Goal: Task Accomplishment & Management: Participate in discussion

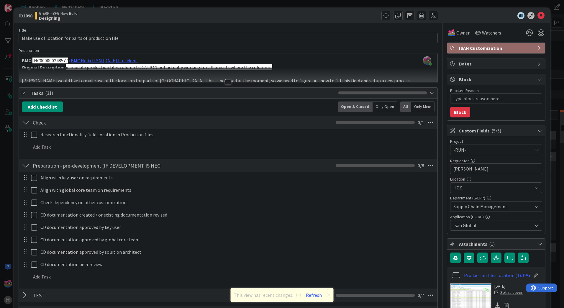
scroll to position [266, 0]
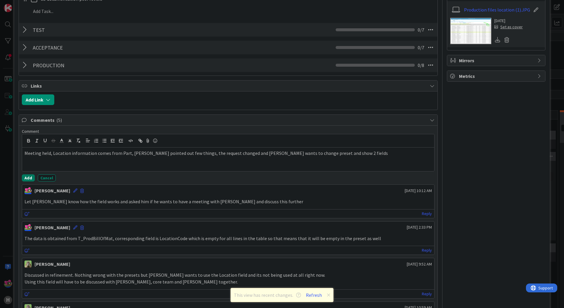
click at [24, 176] on button "Add" at bounding box center [28, 177] width 13 height 7
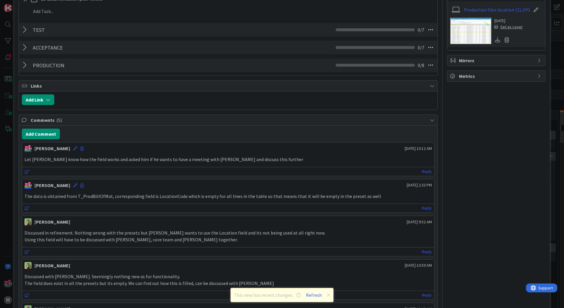
type textarea "x"
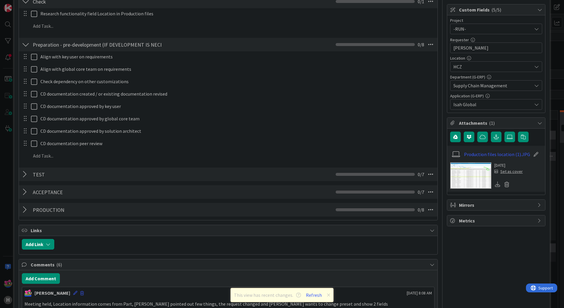
scroll to position [177, 0]
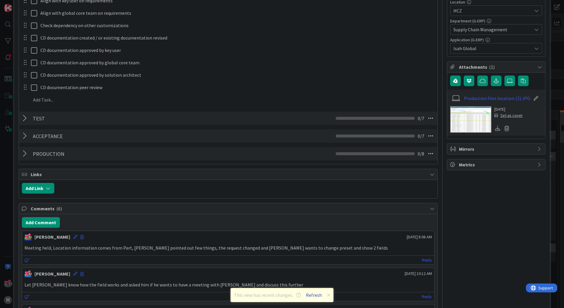
click at [313, 295] on button "Refresh" at bounding box center [314, 295] width 20 height 8
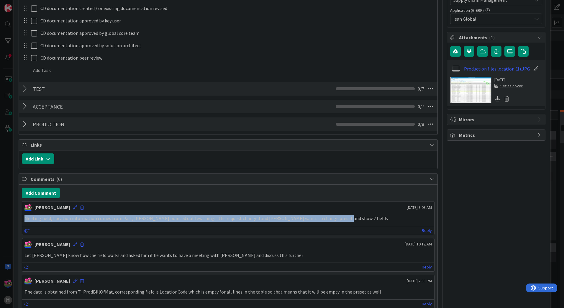
drag, startPoint x: 338, startPoint y: 221, endPoint x: 23, endPoint y: 218, distance: 315.7
click at [23, 218] on div "Meeting held, Location information comes from Part, [PERSON_NAME] pointed out f…" at bounding box center [228, 219] width 412 height 12
copy p "Meeting held, Location information comes from Part, [PERSON_NAME] pointed out f…"
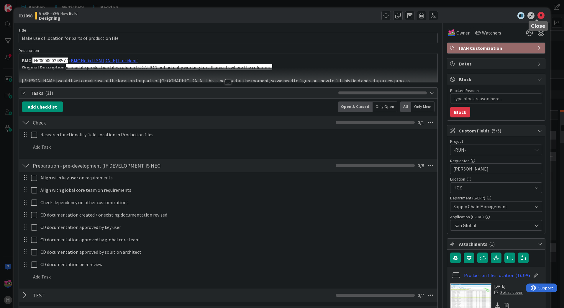
copy p "Meeting held, Location information comes from Part, [PERSON_NAME] pointed out f…"
click at [539, 15] on icon at bounding box center [541, 15] width 7 height 7
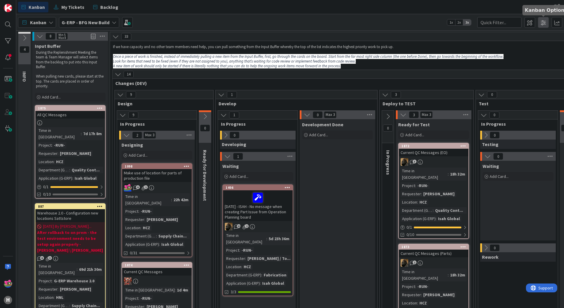
click at [544, 25] on span at bounding box center [543, 22] width 11 height 11
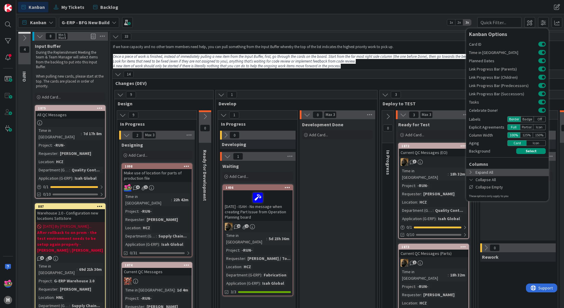
click at [490, 172] on div "Expand All" at bounding box center [507, 172] width 83 height 7
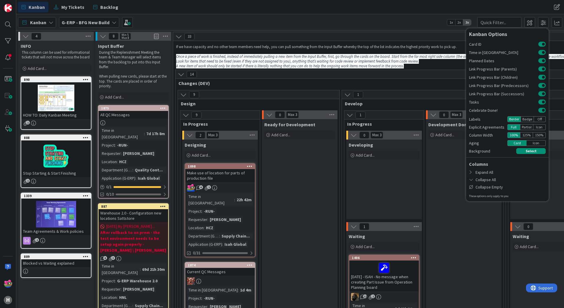
click at [25, 36] on icon at bounding box center [25, 36] width 6 height 6
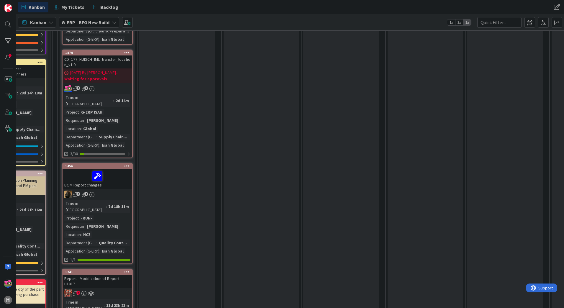
scroll to position [443, 60]
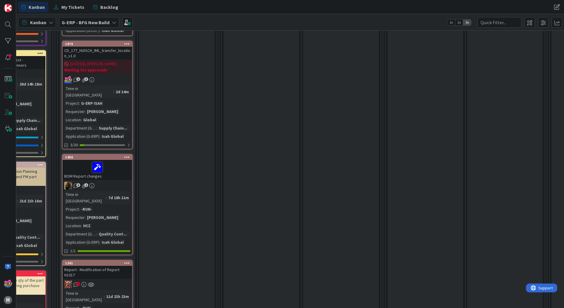
click at [119, 266] on div "Report - Modification of Report H1017" at bounding box center [98, 272] width 70 height 13
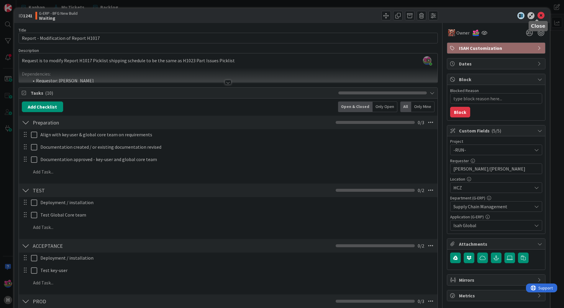
click at [538, 19] on icon at bounding box center [541, 15] width 7 height 7
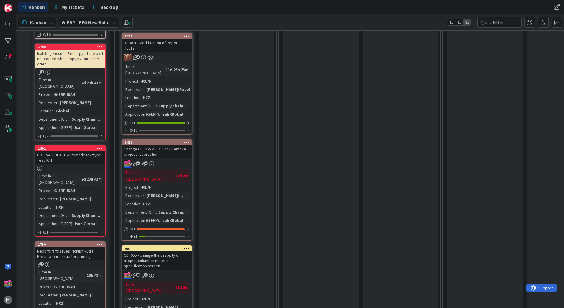
scroll to position [699, 0]
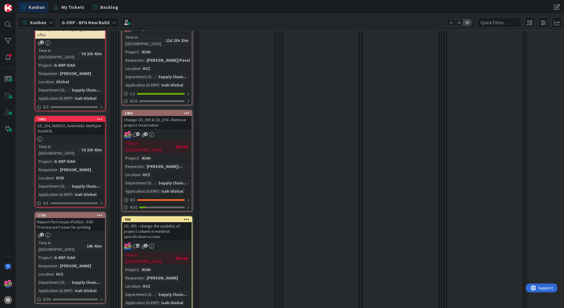
click at [168, 116] on div "Change CD_055 & CD_074 - Remove project reservation" at bounding box center [157, 122] width 70 height 13
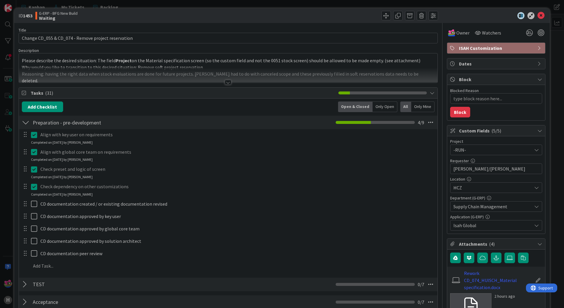
type textarea "x"
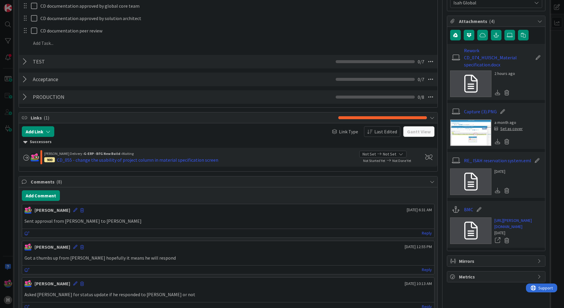
scroll to position [266, 0]
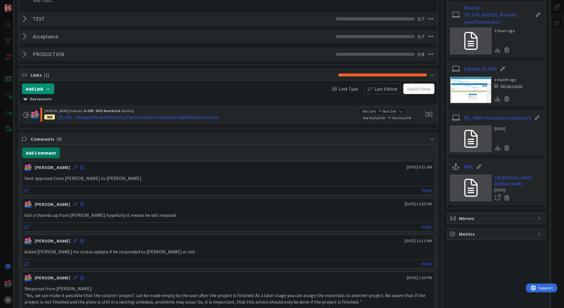
click at [48, 149] on button "Add Comment" at bounding box center [41, 153] width 38 height 11
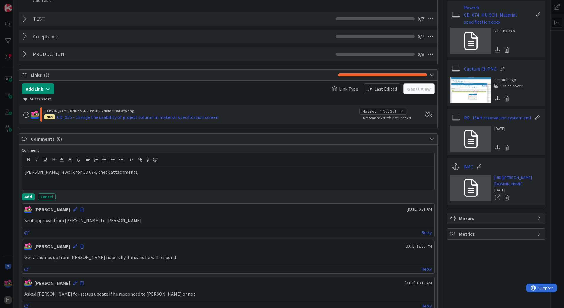
click at [132, 174] on p "Tim rework for CD 074, check attachments," at bounding box center [227, 172] width 407 height 7
click at [28, 197] on button "Add" at bounding box center [28, 196] width 13 height 7
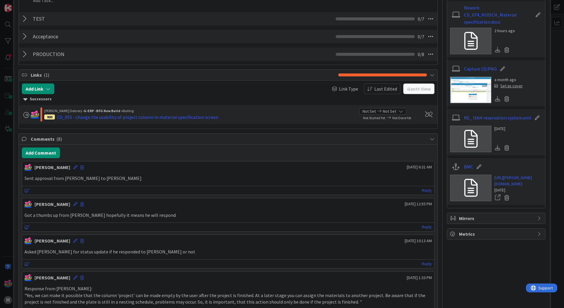
type textarea "x"
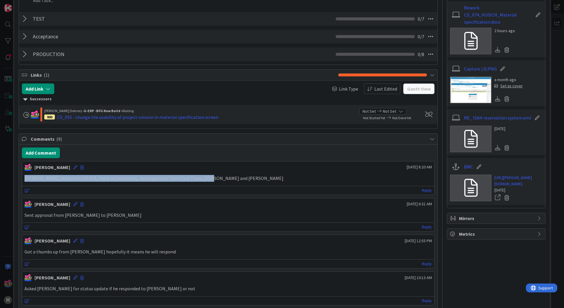
drag, startPoint x: 206, startPoint y: 178, endPoint x: 27, endPoint y: 177, distance: 179.7
click at [24, 177] on p "Tim rework for CD 074, check attachments, need approval from Core Team, Martin …" at bounding box center [227, 178] width 407 height 7
click at [59, 166] on div "Jakub Král September 17 2025 8:20 AM" at bounding box center [228, 165] width 412 height 9
click at [73, 165] on icon at bounding box center [75, 167] width 4 height 4
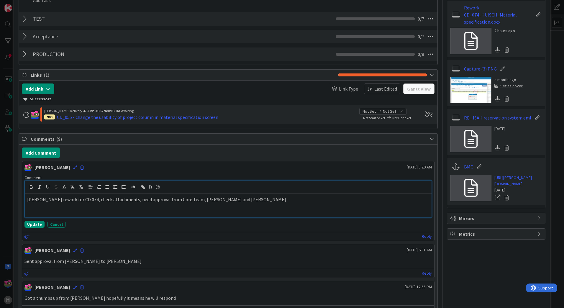
click at [35, 199] on p "Tim rework for CD 074, check attachments, need approval from Core Team, Martin …" at bounding box center [228, 199] width 402 height 7
click at [30, 226] on button "Update" at bounding box center [34, 224] width 20 height 7
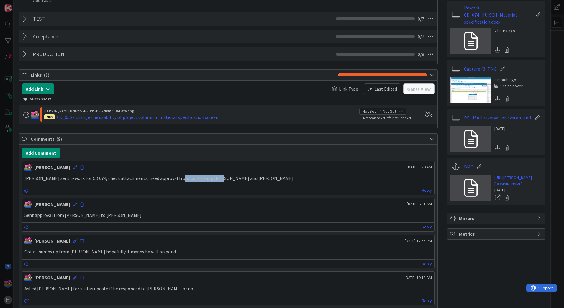
drag, startPoint x: 214, startPoint y: 179, endPoint x: 175, endPoint y: 176, distance: 39.3
click at [175, 176] on p "Tim sent rework for CD 074, check attachments, need approval from Core Team, Ma…" at bounding box center [227, 178] width 407 height 7
drag, startPoint x: 175, startPoint y: 176, endPoint x: 232, endPoint y: 176, distance: 57.0
click at [231, 176] on p "Tim sent rework for CD 074, check attachments, need approval from Core Team, Ma…" at bounding box center [227, 178] width 407 height 7
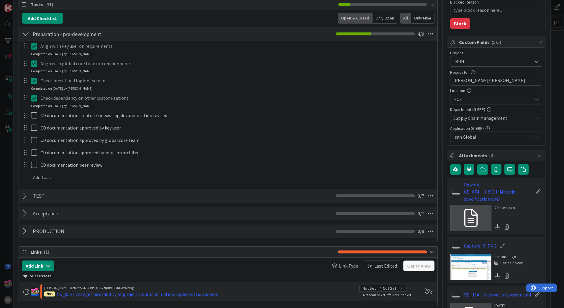
scroll to position [0, 0]
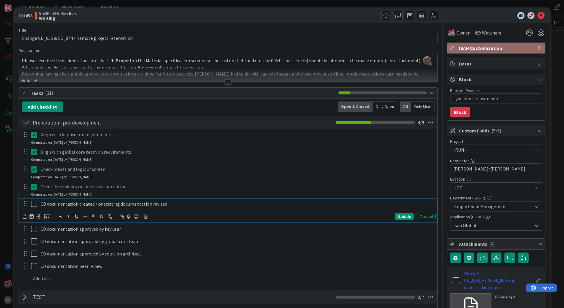
click at [34, 207] on icon at bounding box center [34, 203] width 6 height 7
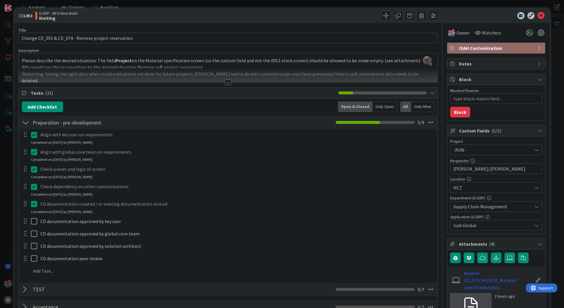
scroll to position [207, 0]
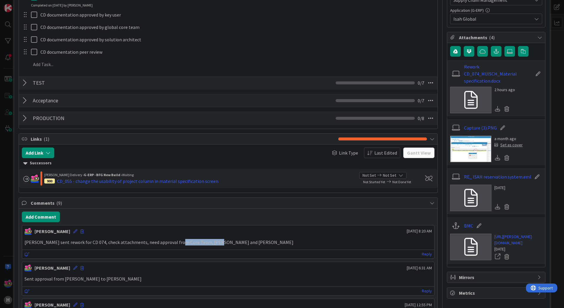
click at [223, 245] on p "Tim sent rework for CD 074, check attachments, need approval from Core Team, Ma…" at bounding box center [227, 242] width 407 height 7
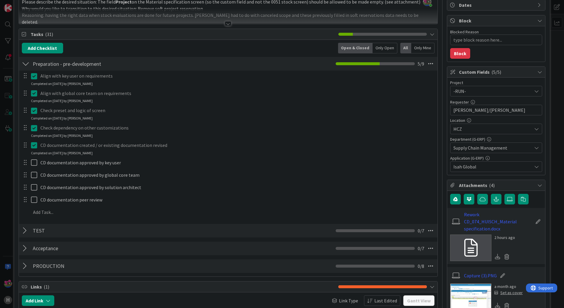
scroll to position [0, 0]
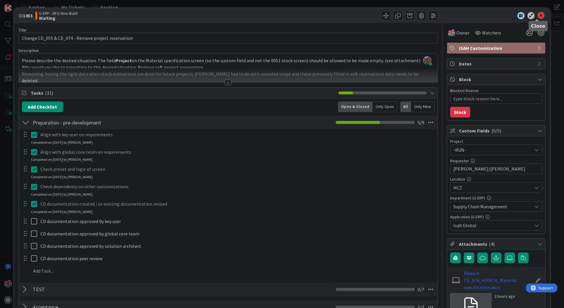
click at [538, 15] on icon at bounding box center [541, 15] width 7 height 7
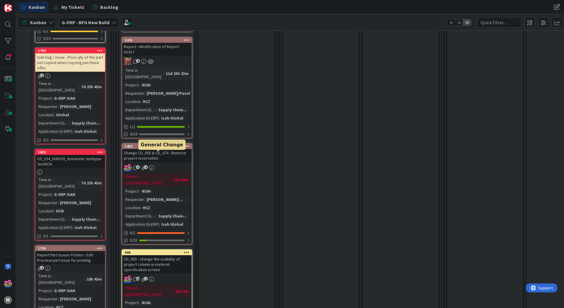
scroll to position [728, 0]
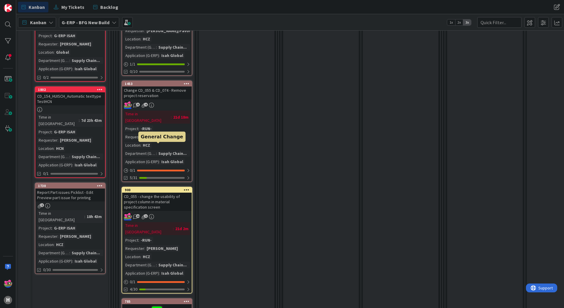
click at [158, 188] on div "900" at bounding box center [158, 190] width 67 height 4
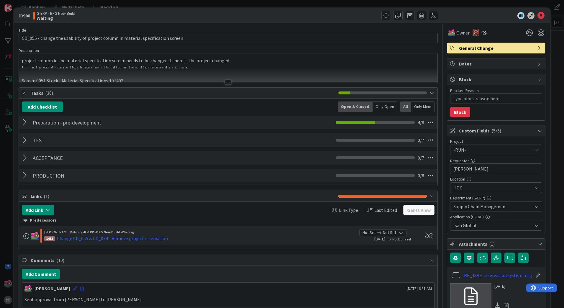
click at [25, 120] on div at bounding box center [26, 122] width 8 height 11
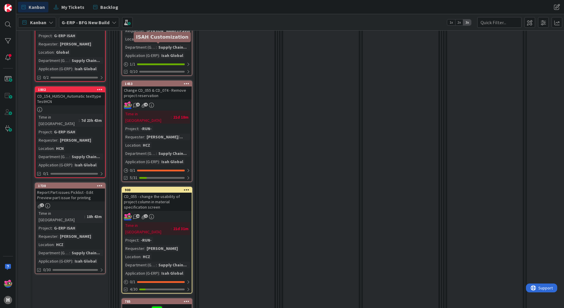
click at [141, 82] on div "1453" at bounding box center [158, 84] width 67 height 4
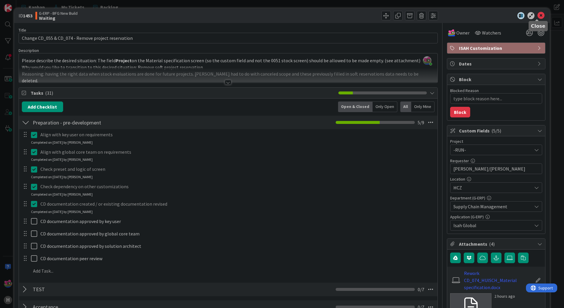
click at [538, 17] on icon at bounding box center [541, 15] width 7 height 7
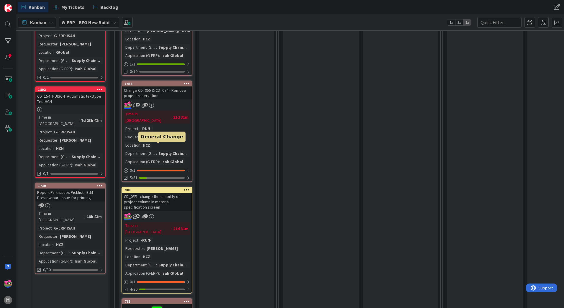
click at [168, 188] on div "900" at bounding box center [158, 190] width 67 height 4
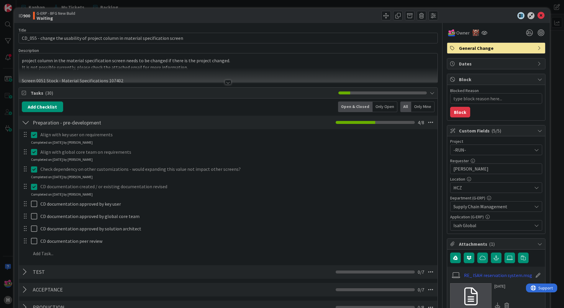
type textarea "x"
